Goal: Check status: Check status

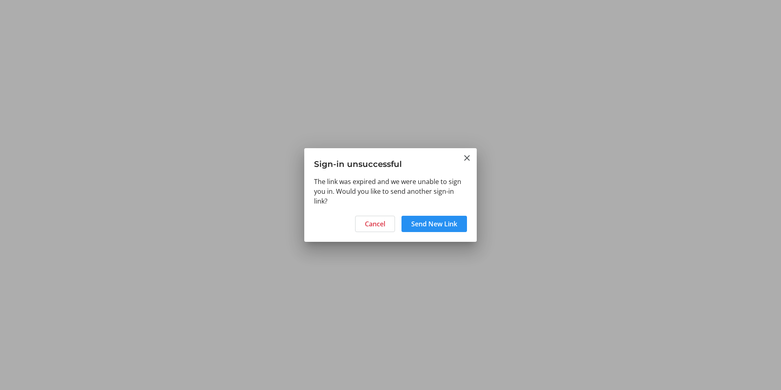
click at [420, 223] on span "Send New Link" at bounding box center [434, 224] width 46 height 10
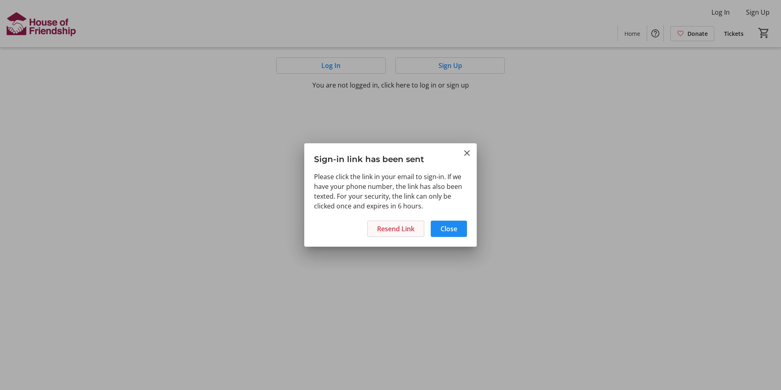
click at [408, 229] on span "Resend Link" at bounding box center [395, 229] width 37 height 10
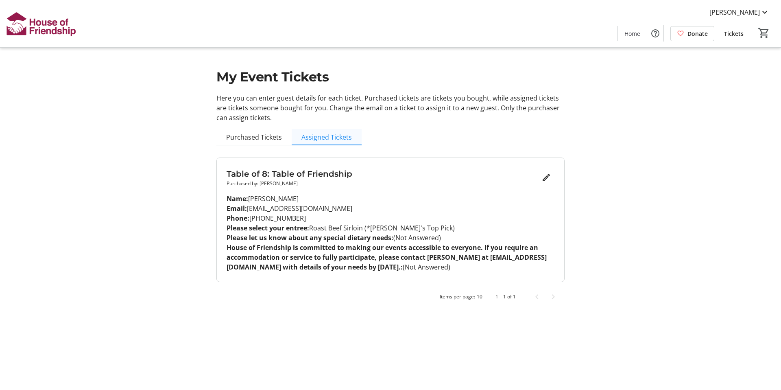
click at [336, 138] on span "Assigned Tickets" at bounding box center [326, 137] width 50 height 7
click at [336, 140] on span "Assigned Tickets" at bounding box center [326, 137] width 50 height 7
click at [259, 138] on span "Purchased Tickets" at bounding box center [254, 137] width 56 height 7
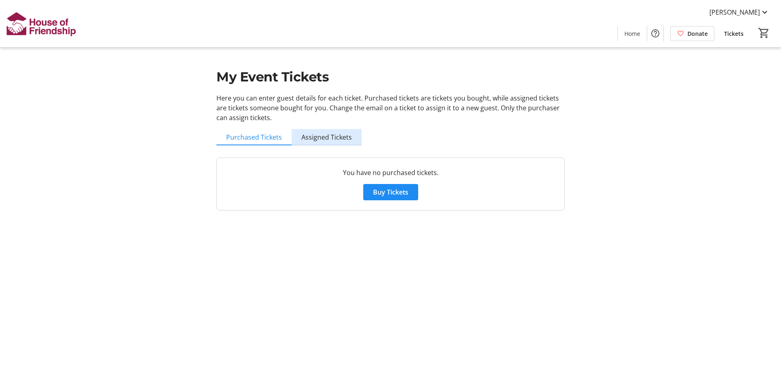
click at [331, 135] on span "Assigned Tickets" at bounding box center [326, 137] width 50 height 7
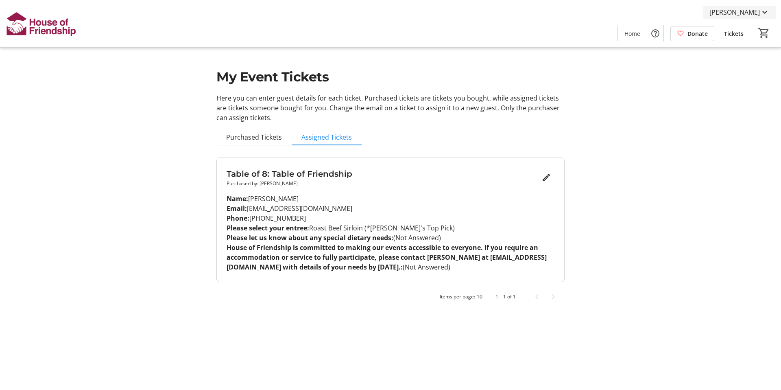
click at [766, 15] on mat-icon at bounding box center [765, 12] width 10 height 10
click at [689, 76] on div at bounding box center [390, 195] width 781 height 390
click at [734, 33] on span "Tickets" at bounding box center [734, 33] width 20 height 9
